Goal: Task Accomplishment & Management: Use online tool/utility

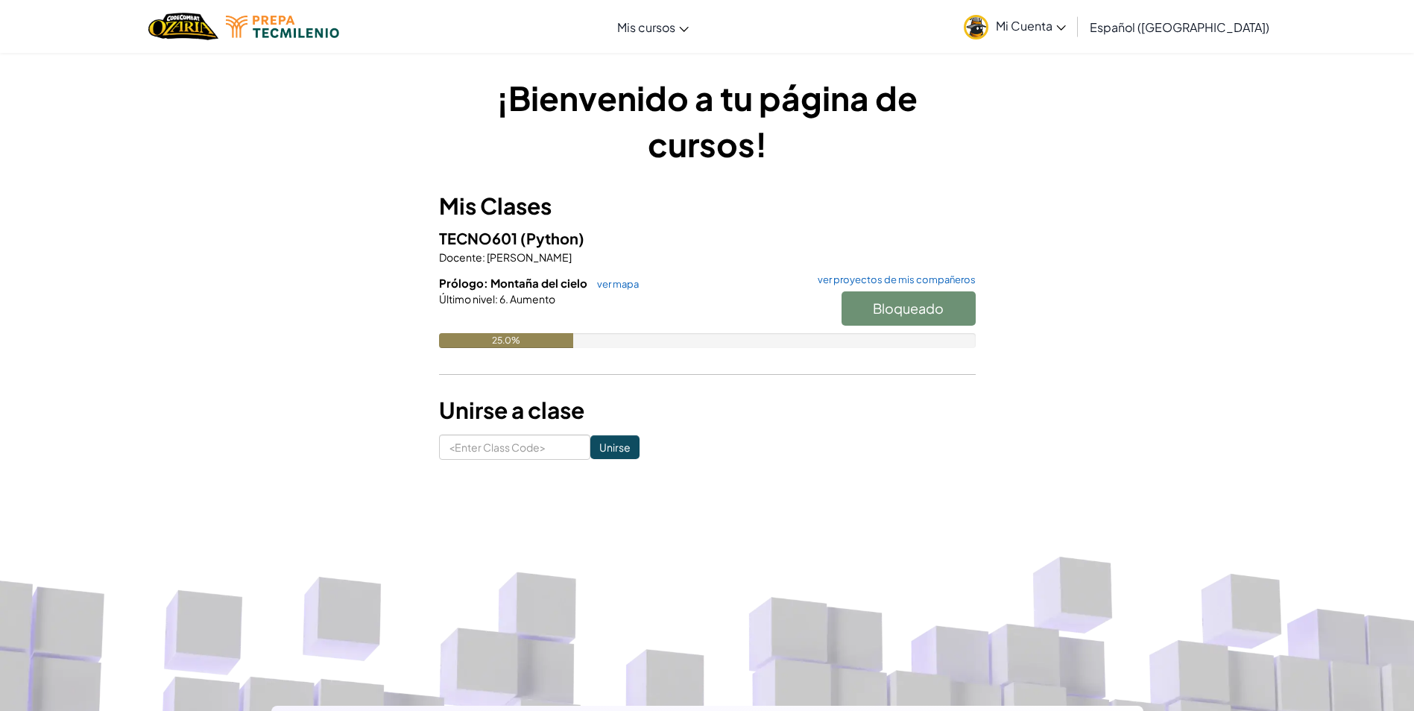
click at [922, 315] on div "Bloqueado" at bounding box center [901, 313] width 149 height 42
drag, startPoint x: 586, startPoint y: 328, endPoint x: 675, endPoint y: 338, distance: 89.3
click at [594, 330] on div at bounding box center [707, 319] width 537 height 27
drag, startPoint x: 593, startPoint y: 294, endPoint x: 535, endPoint y: 287, distance: 58.5
click at [535, 287] on div "Prólogo: Montaña del cielo ver mapa ver proyectos de mis compañeros Bloqueado Ú…" at bounding box center [707, 322] width 537 height 95
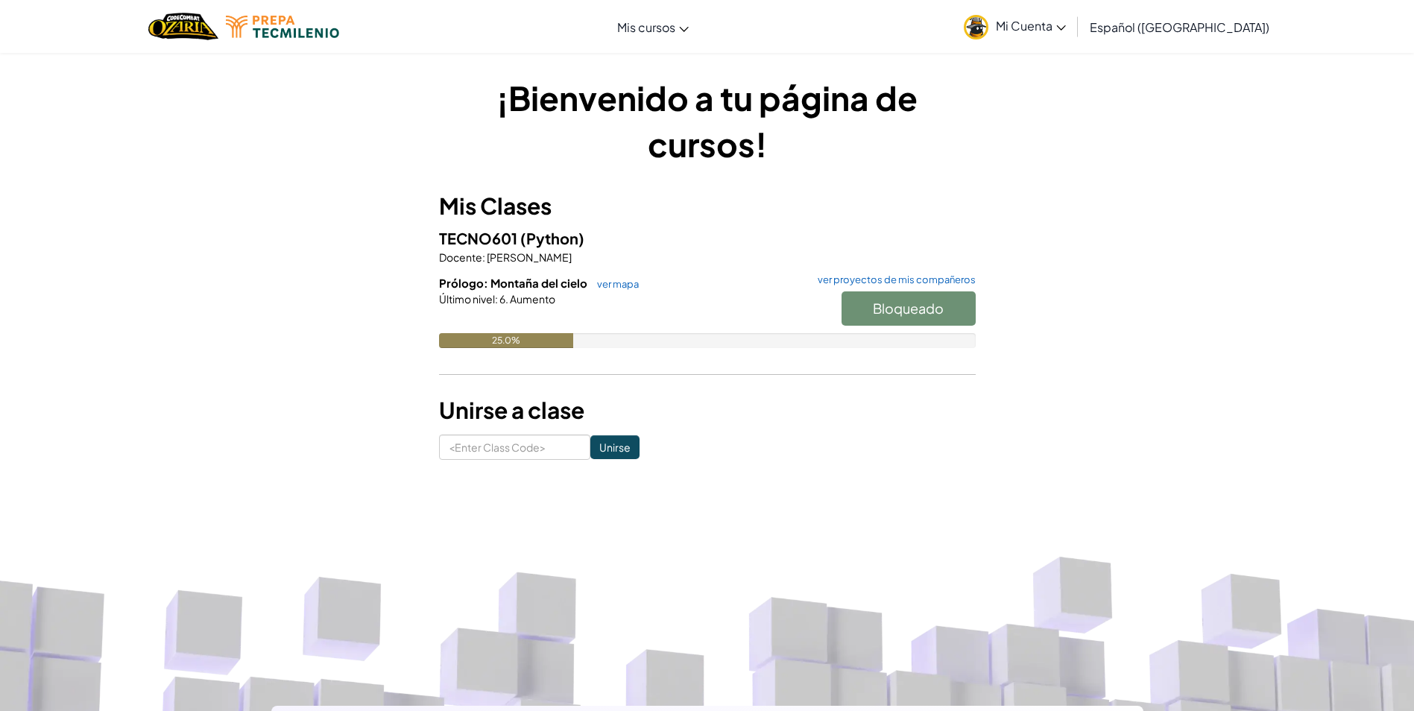
click at [744, 326] on div at bounding box center [707, 319] width 537 height 27
click at [620, 299] on div "Último nivel : 6. Aumento" at bounding box center [707, 299] width 537 height 15
click at [622, 288] on link "ver mapa" at bounding box center [614, 284] width 49 height 12
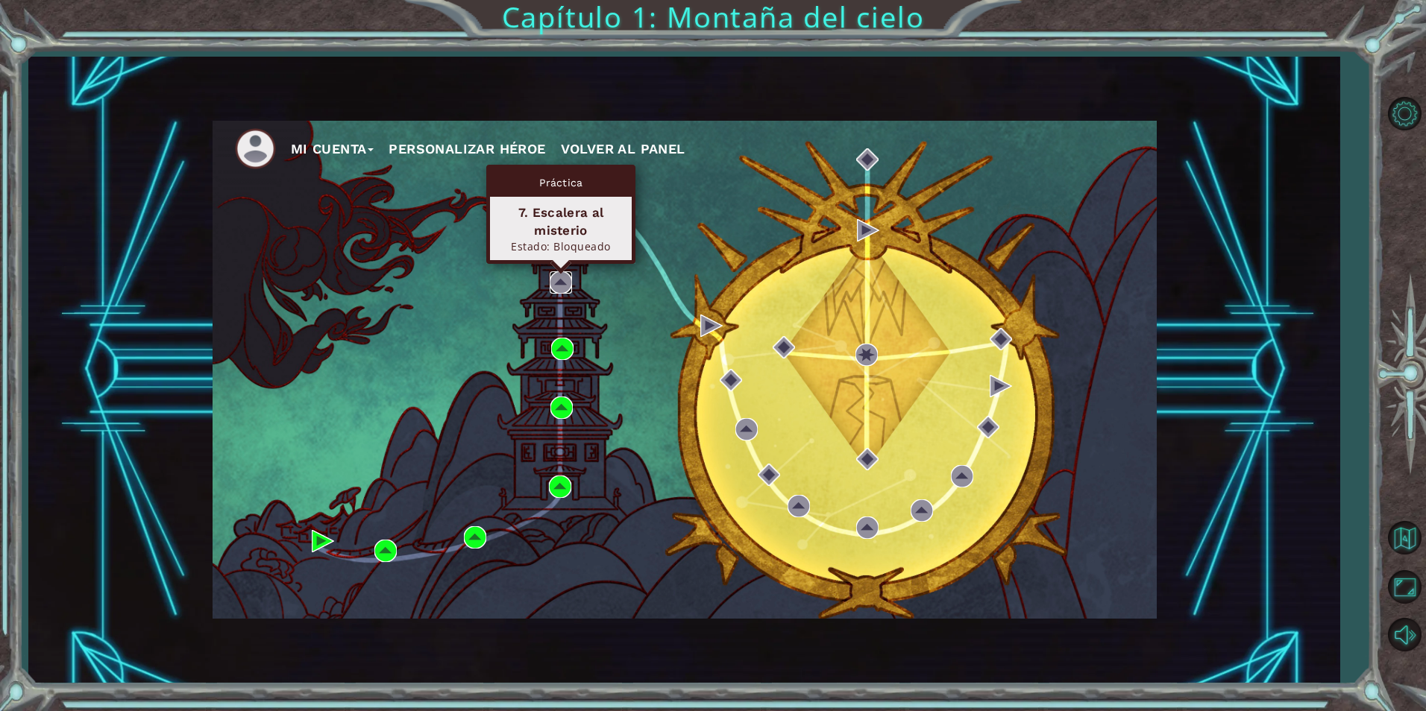
click at [558, 283] on img at bounding box center [560, 282] width 22 height 22
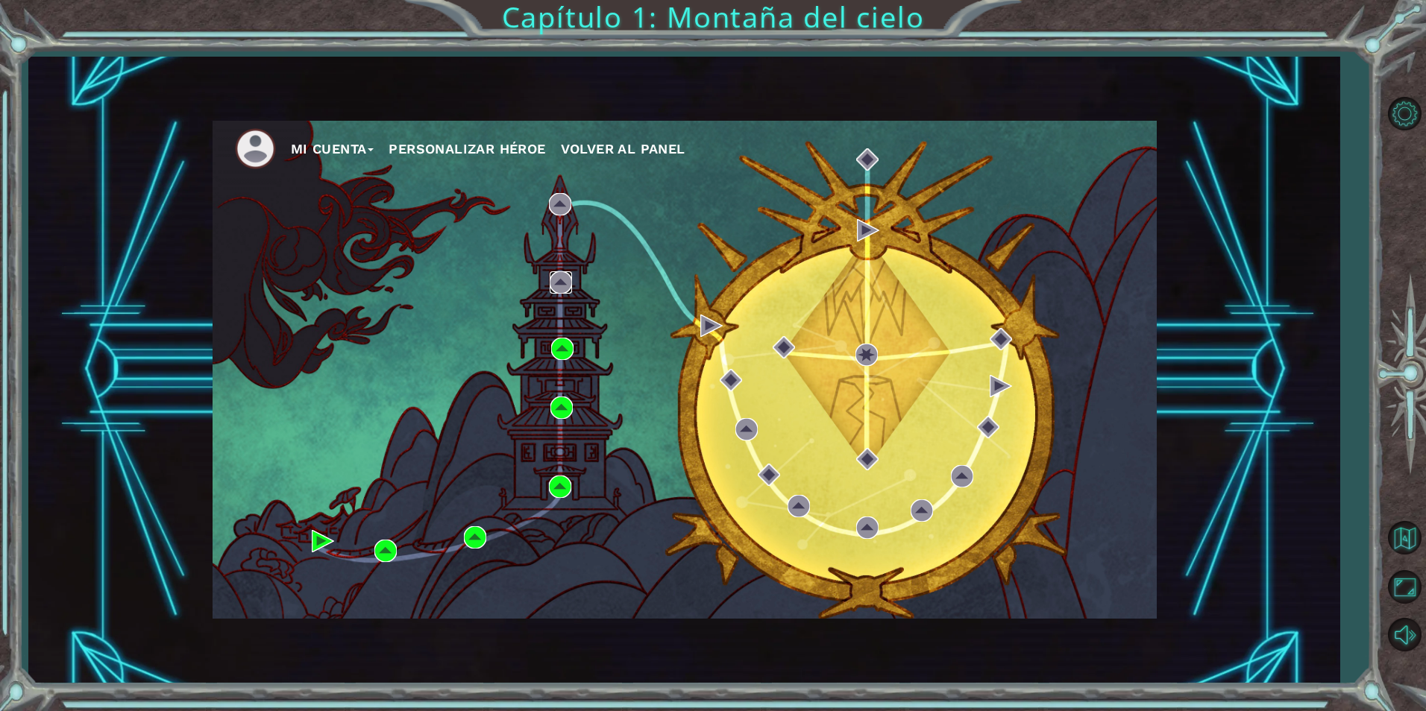
click at [558, 283] on img at bounding box center [560, 282] width 22 height 22
drag, startPoint x: 866, startPoint y: 493, endPoint x: 400, endPoint y: 284, distance: 511.3
click at [399, 284] on div "Mi Cuenta Personalizar héroe Volver al panel" at bounding box center [684, 370] width 944 height 498
click at [548, 341] on div "Mi Cuenta Personalizar héroe Volver al panel" at bounding box center [684, 370] width 944 height 498
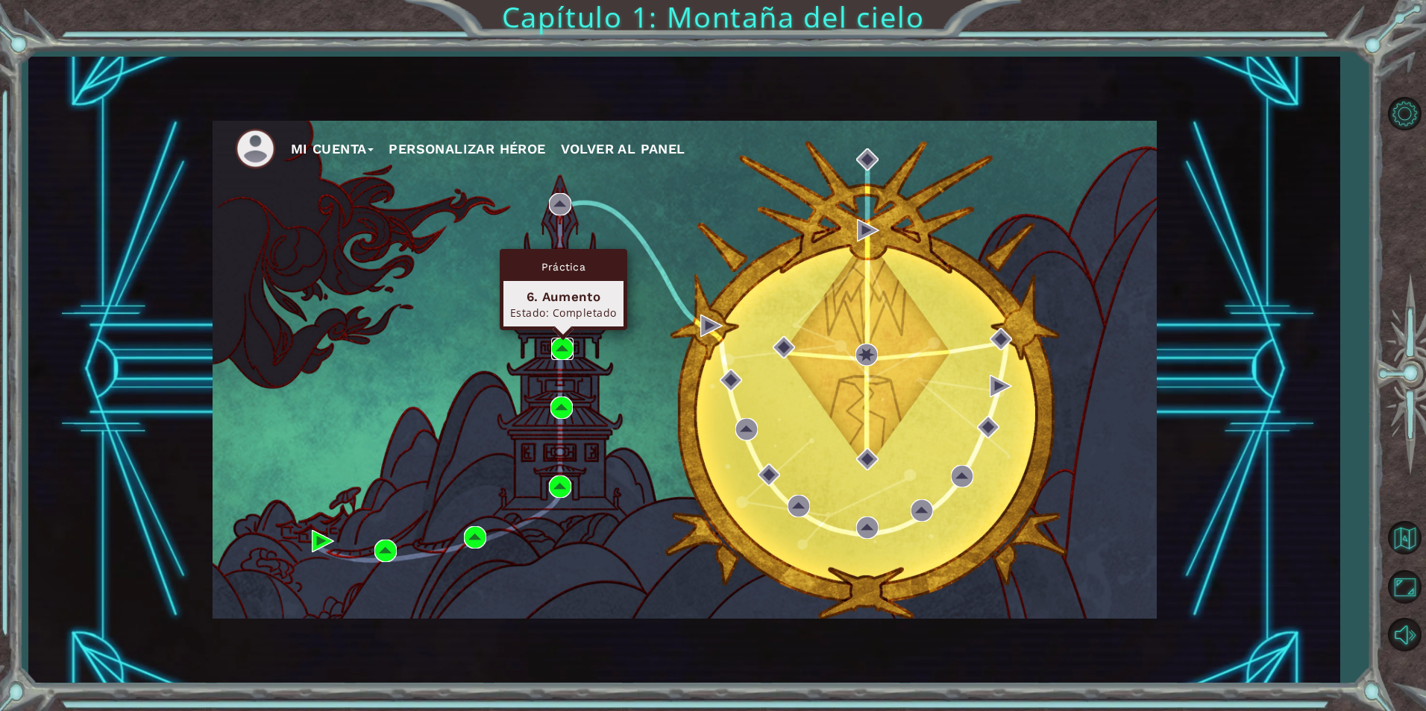
click at [559, 344] on img at bounding box center [562, 349] width 22 height 22
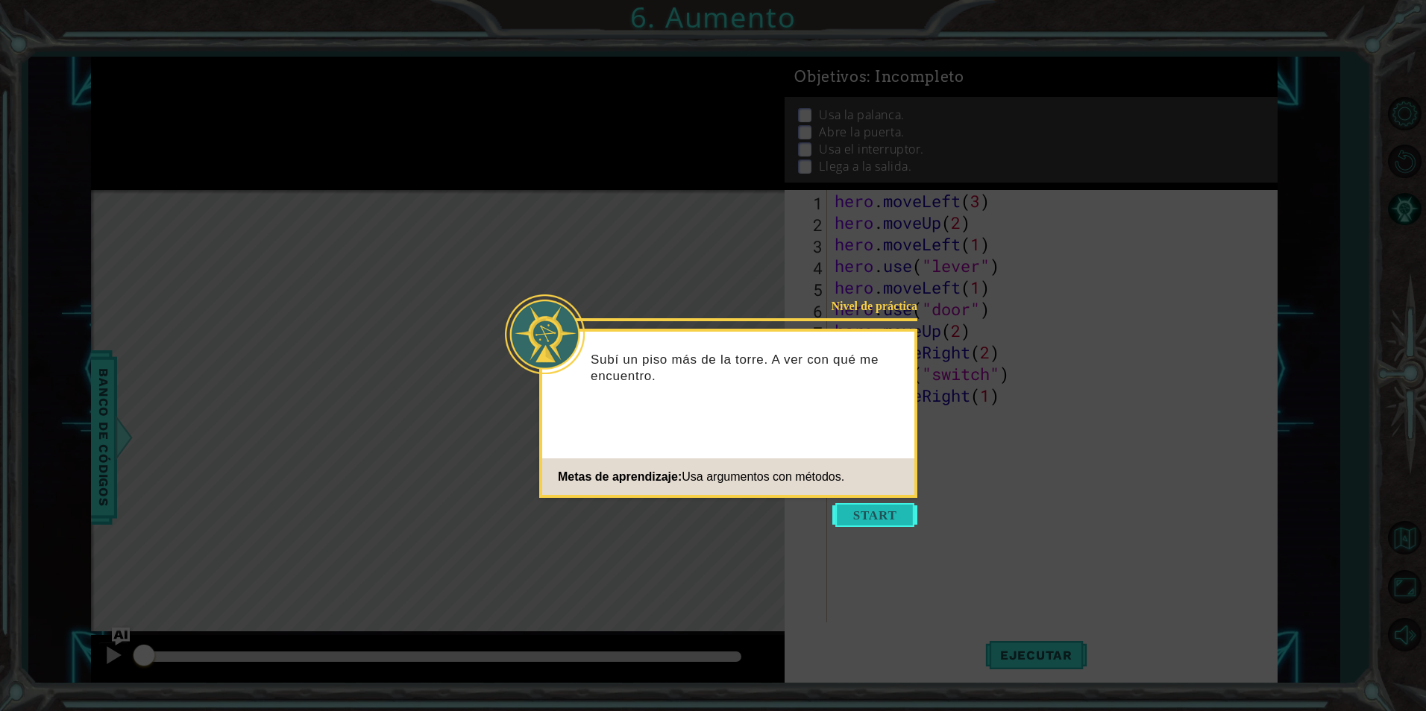
click at [892, 511] on button "Start" at bounding box center [874, 515] width 85 height 24
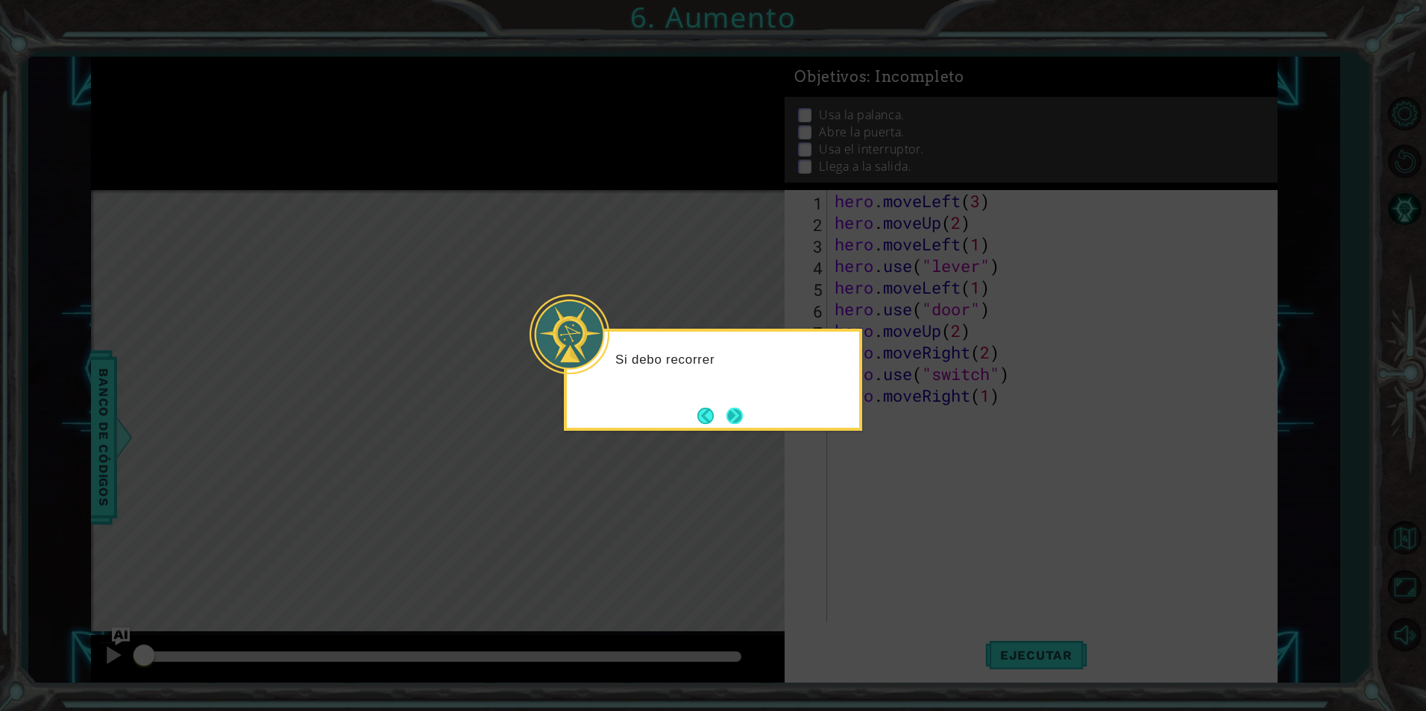
click at [726, 409] on button "Next" at bounding box center [734, 416] width 16 height 16
click at [734, 412] on icon at bounding box center [713, 355] width 1426 height 711
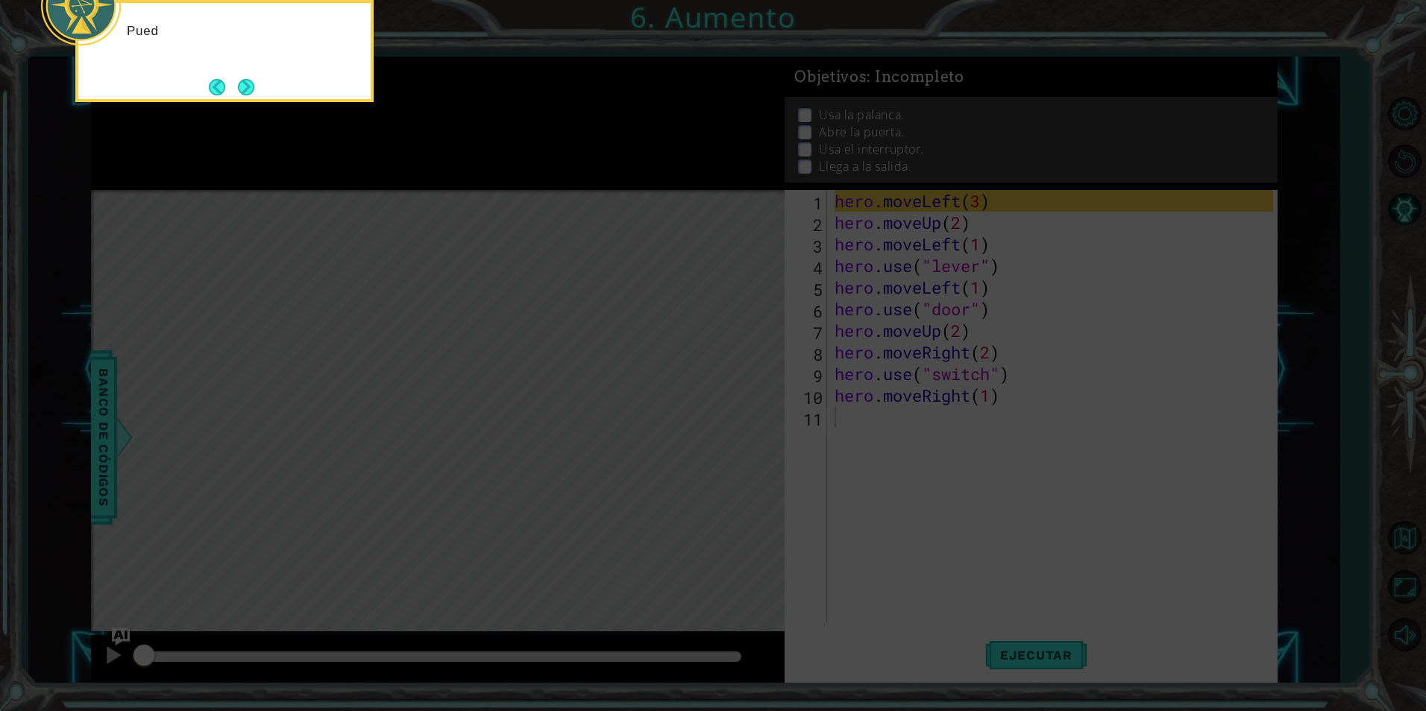
click at [734, 412] on icon at bounding box center [713, 106] width 1426 height 1209
click at [737, 412] on icon at bounding box center [713, 106] width 1426 height 1209
click at [251, 92] on button "Next" at bounding box center [246, 87] width 16 height 16
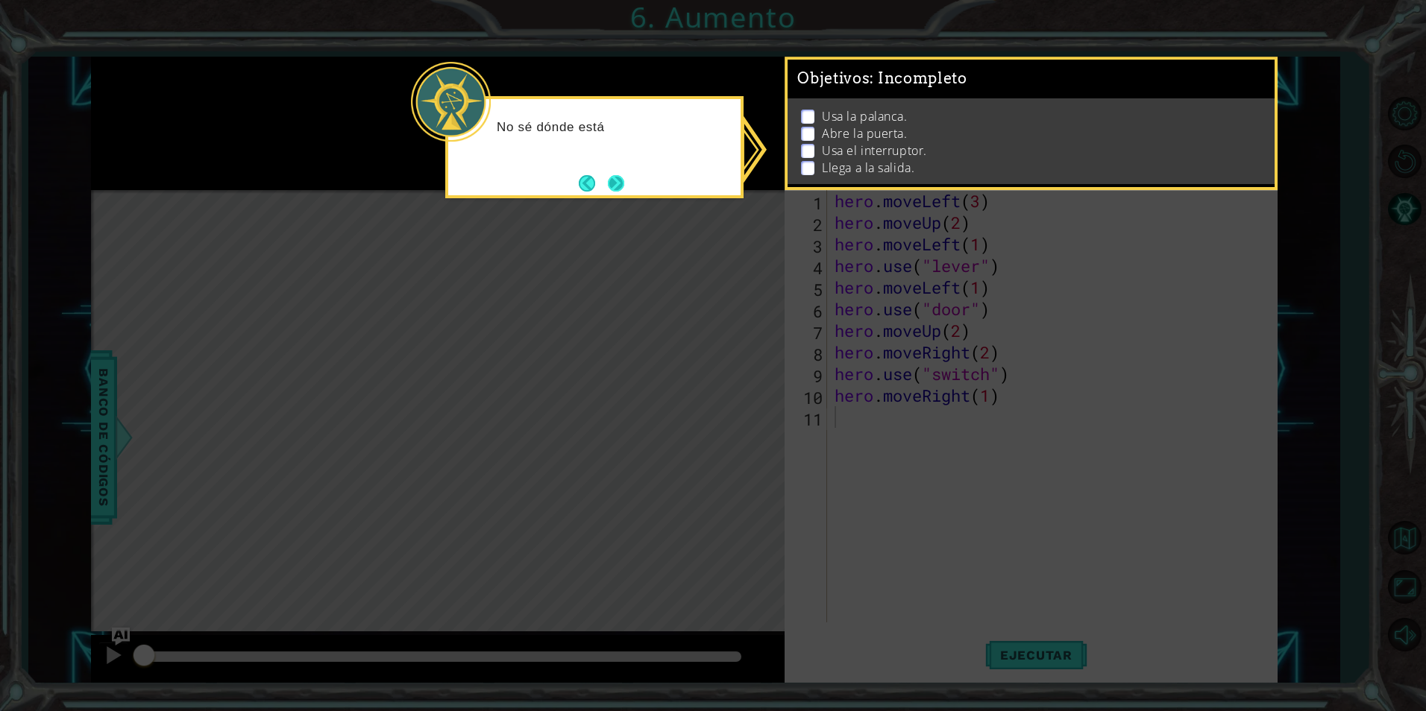
click at [608, 180] on button "Next" at bounding box center [616, 183] width 16 height 16
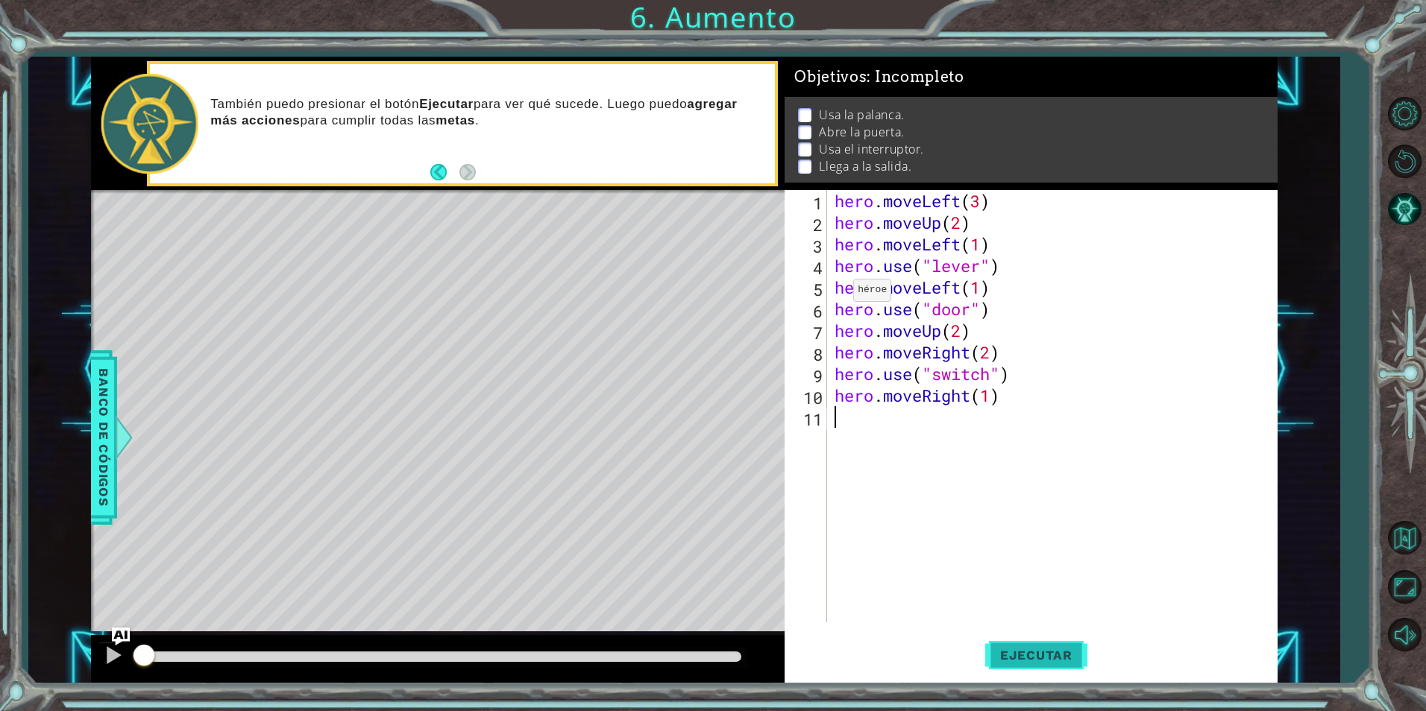
click at [1056, 655] on span "Ejecutar" at bounding box center [1036, 655] width 102 height 15
